Goal: Information Seeking & Learning: Learn about a topic

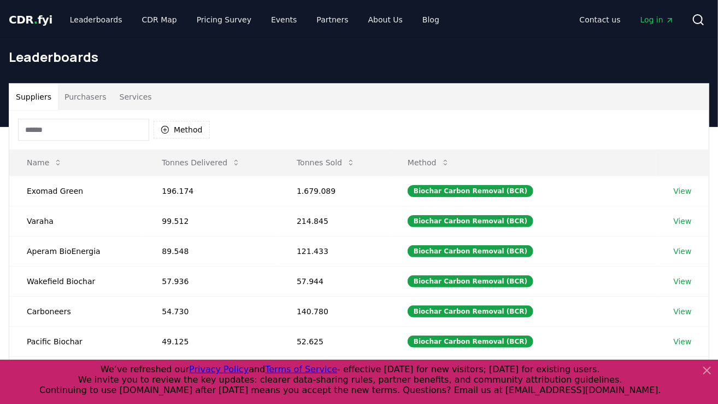
click at [87, 92] on button "Purchasers" at bounding box center [85, 97] width 55 height 26
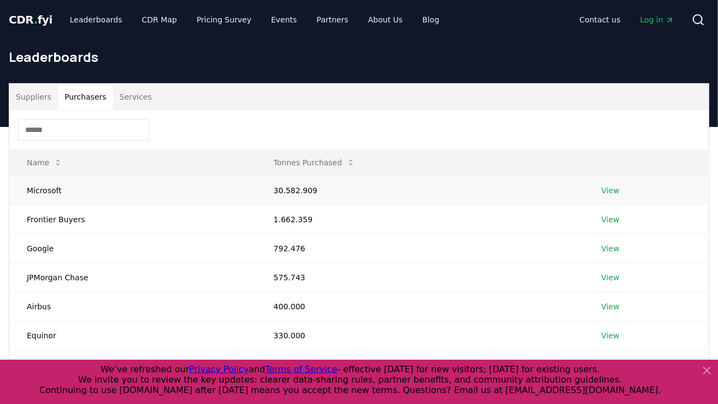
click at [610, 192] on link "View" at bounding box center [611, 190] width 18 height 11
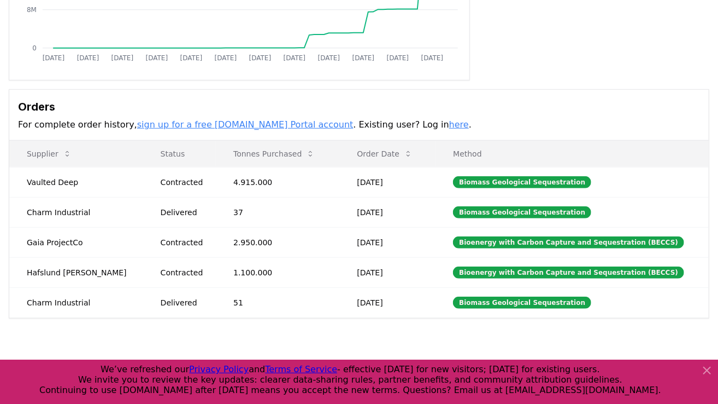
scroll to position [236, 0]
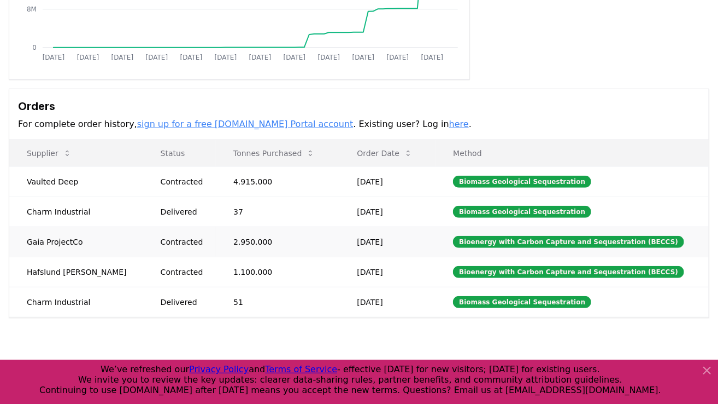
click at [49, 241] on td "Gaia ProjectCo" at bounding box center [76, 241] width 134 height 30
click at [46, 182] on td "Vaulted Deep" at bounding box center [76, 181] width 134 height 30
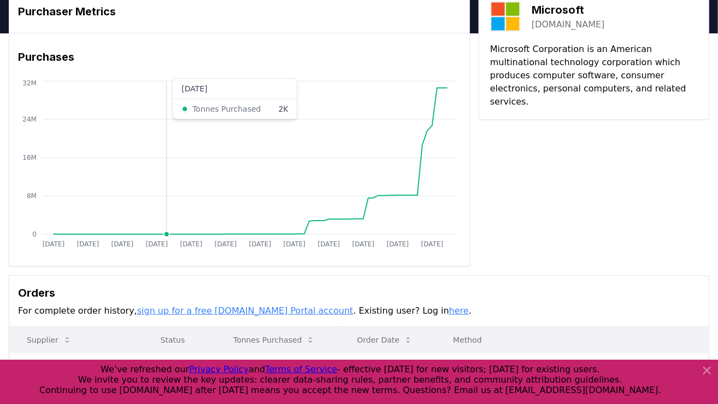
scroll to position [0, 0]
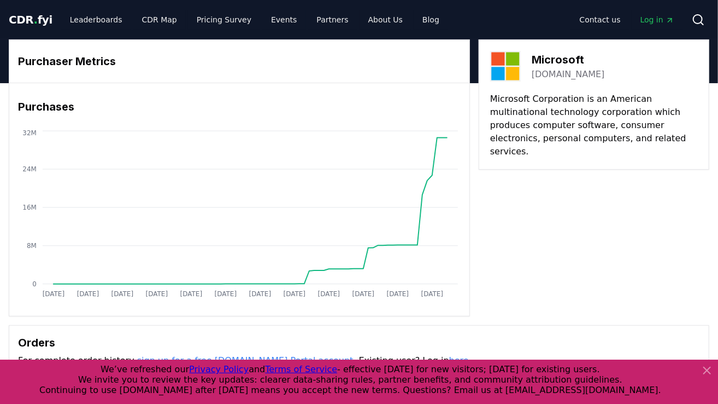
click at [515, 227] on div "Purchaser Metrics Purchases [DATE] [DATE] [DATE] [DATE] [DATE] [DATE] [DATE] [D…" at bounding box center [359, 177] width 701 height 277
click at [705, 367] on icon at bounding box center [707, 370] width 7 height 7
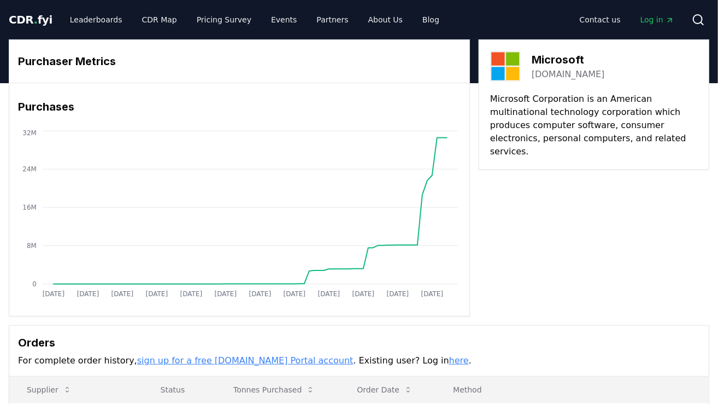
click at [584, 276] on div "Purchaser Metrics Purchases [DATE] [DATE] [DATE] [DATE] [DATE] [DATE] [DATE] [D…" at bounding box center [359, 177] width 701 height 277
